Goal: Check status

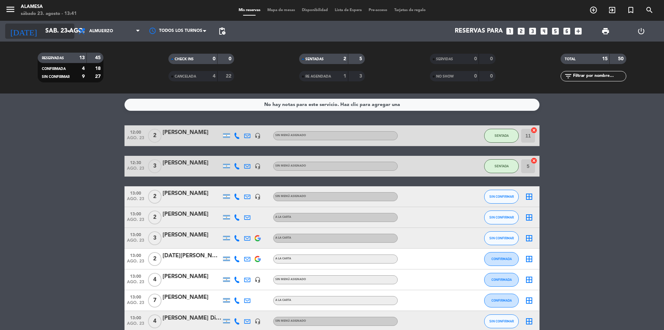
click at [52, 27] on input "sáb. 23 ago." at bounding box center [82, 31] width 80 height 14
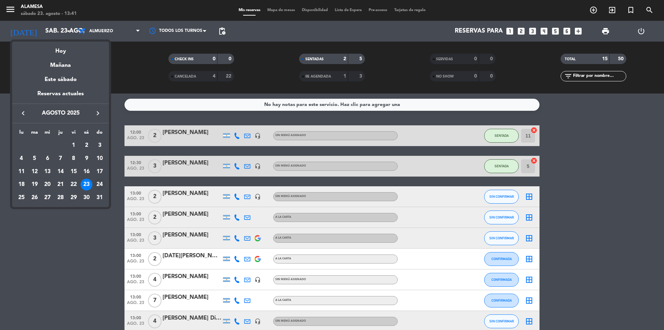
click at [98, 183] on div "24" at bounding box center [100, 185] width 12 height 12
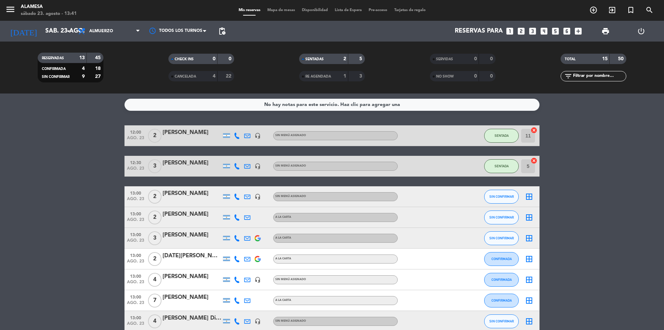
type input "dom. 24 ago."
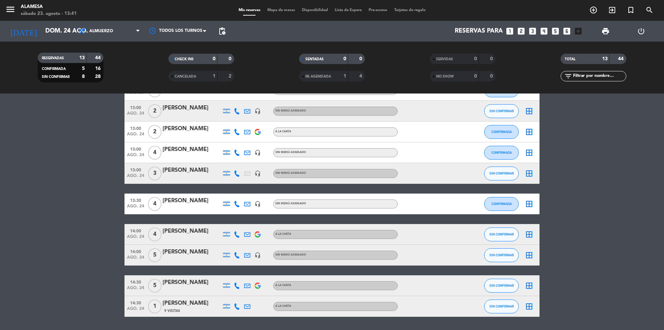
scroll to position [116, 0]
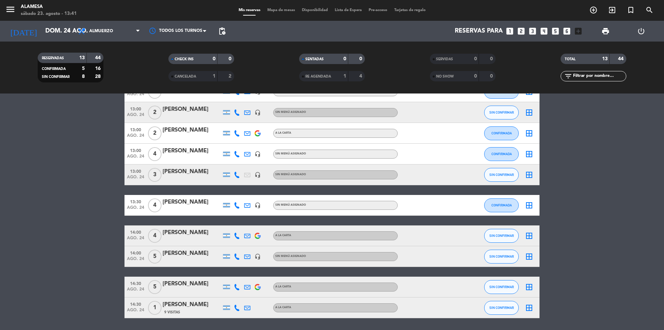
click at [431, 236] on div at bounding box center [429, 235] width 62 height 20
click at [431, 239] on div at bounding box center [429, 235] width 62 height 20
click at [72, 156] on bookings-row "12:30 [DATE] 2 [PERSON_NAME] headset_mic Sin menú asignado SIN CONFIRMAR border…" at bounding box center [332, 163] width 664 height 309
click at [73, 165] on bookings-row "12:30 [DATE] 2 [PERSON_NAME] headset_mic Sin menú asignado SIN CONFIRMAR border…" at bounding box center [332, 163] width 664 height 309
click at [75, 202] on bookings-row "12:30 [DATE] 2 [PERSON_NAME] headset_mic Sin menú asignado SIN CONFIRMAR border…" at bounding box center [332, 163] width 664 height 309
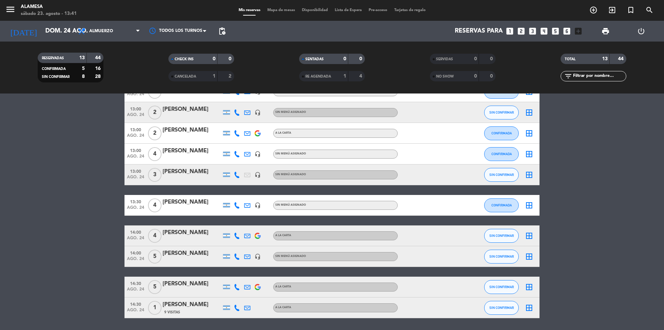
click at [571, 291] on bookings-row "12:30 [DATE] 2 [PERSON_NAME] headset_mic Sin menú asignado SIN CONFIRMAR border…" at bounding box center [332, 163] width 664 height 309
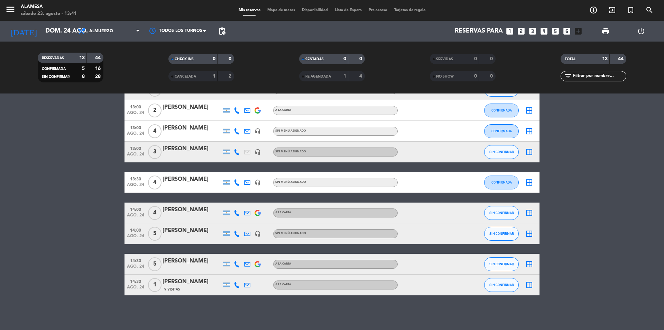
click at [571, 189] on bookings-row "12:30 [DATE] 2 [PERSON_NAME] headset_mic Sin menú asignado SIN CONFIRMAR border…" at bounding box center [332, 141] width 664 height 309
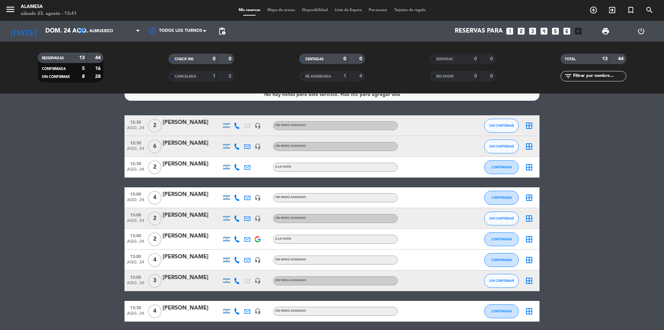
scroll to position [0, 0]
